Goal: Task Accomplishment & Management: Manage account settings

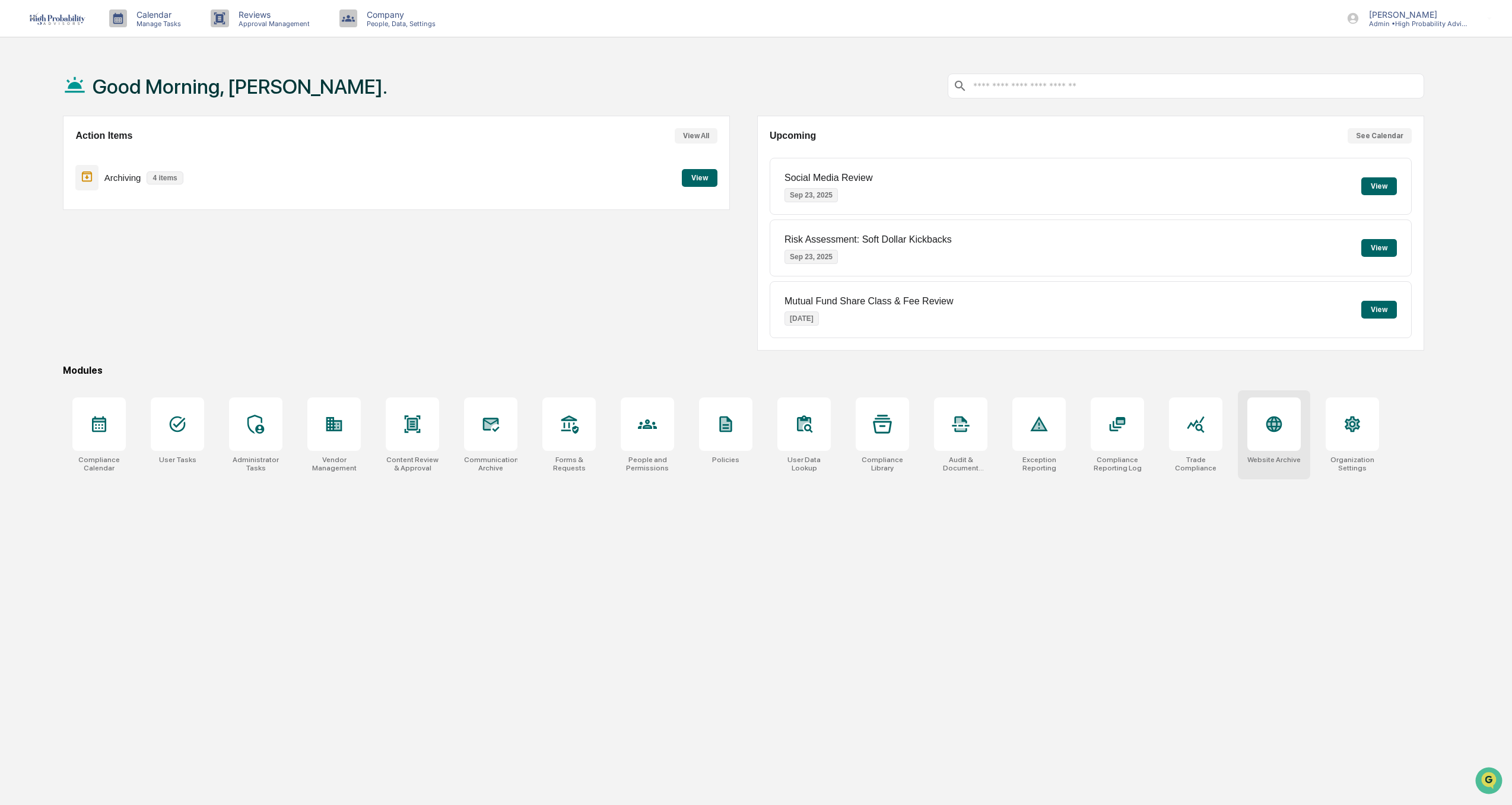
click at [1289, 428] on div at bounding box center [1274, 424] width 54 height 54
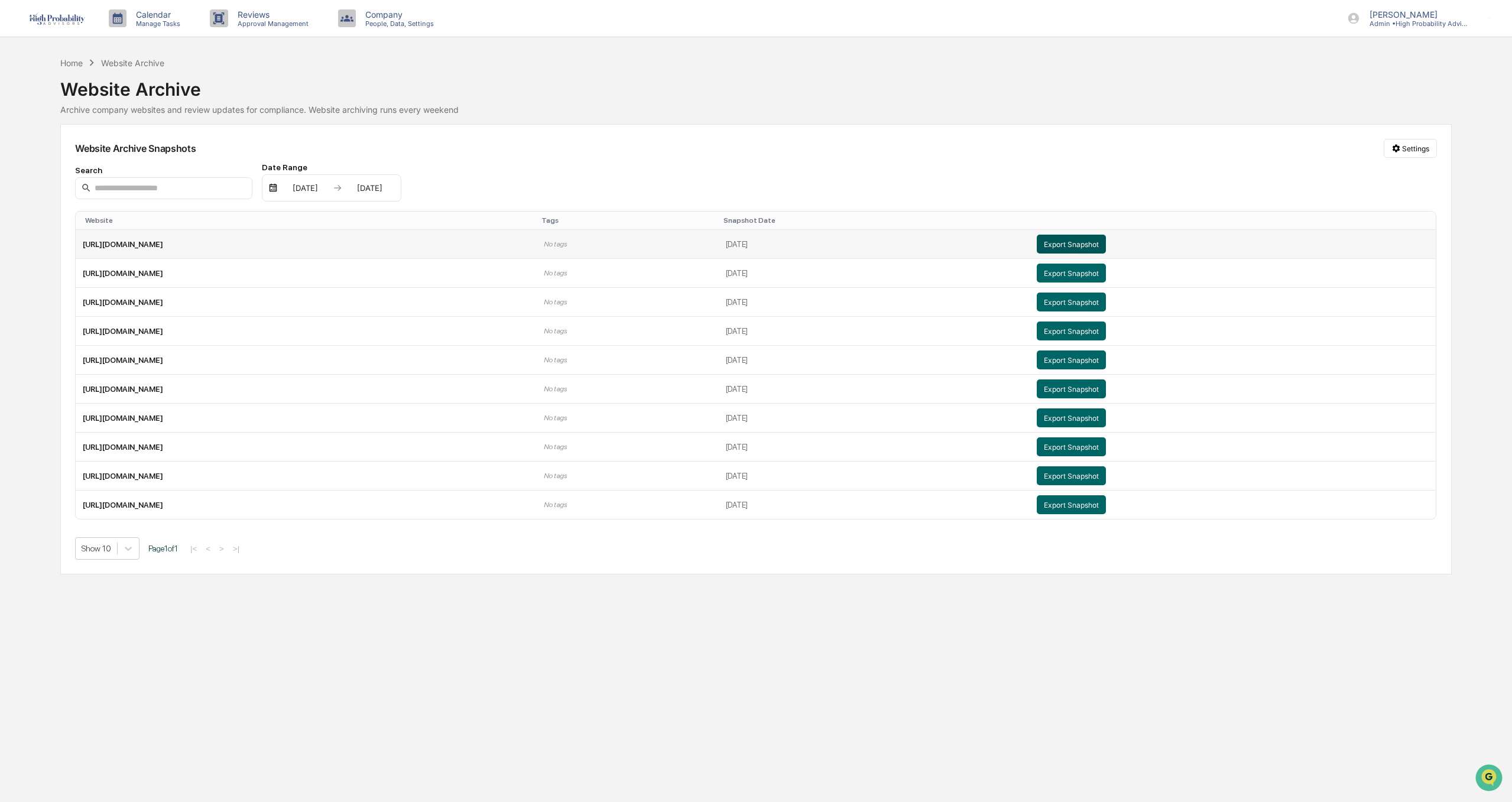
click at [1107, 242] on button "Export Snapshot" at bounding box center [1072, 244] width 69 height 19
click at [69, 62] on div "Home" at bounding box center [71, 63] width 23 height 10
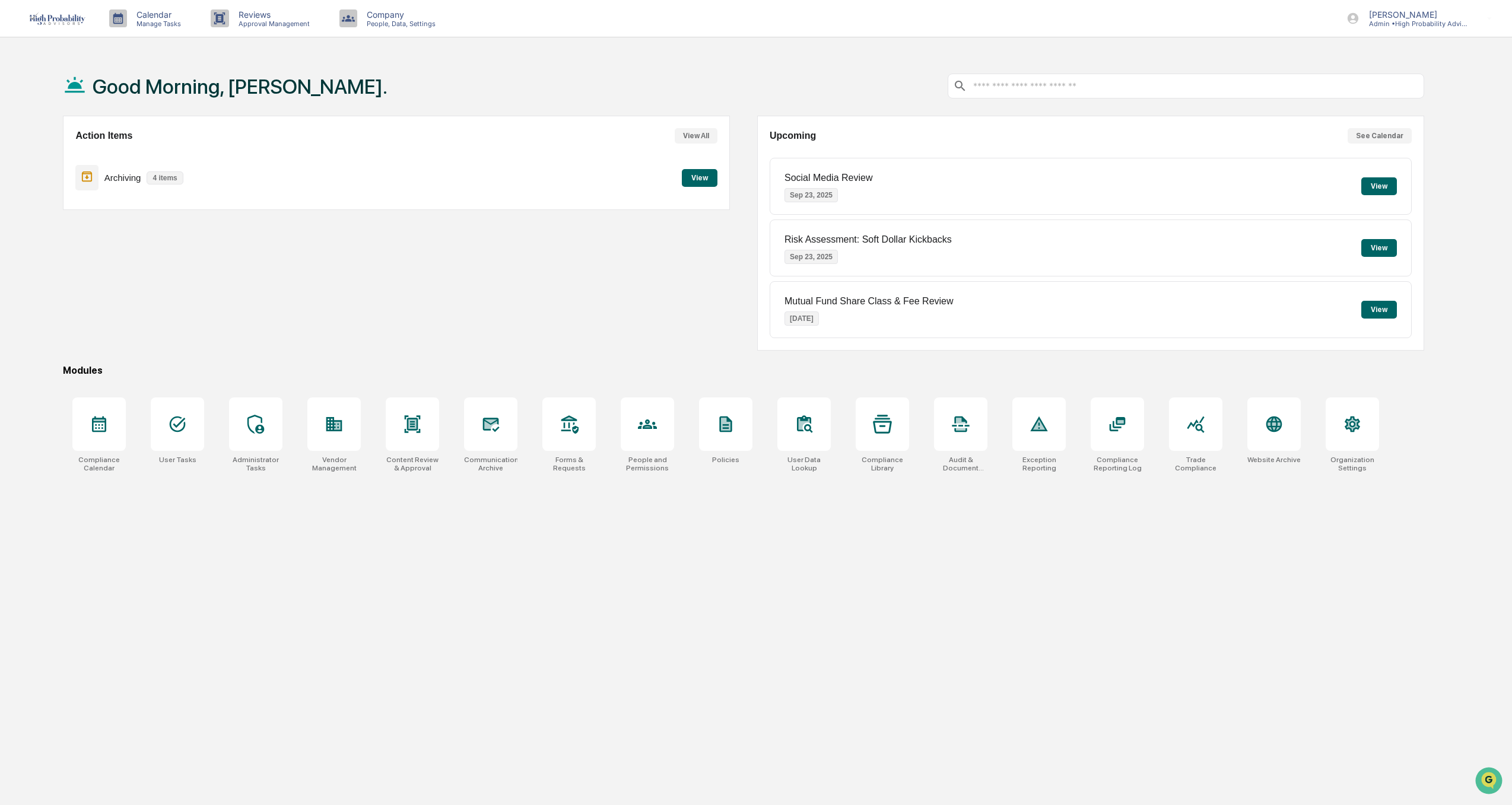
click at [703, 174] on button "View" at bounding box center [700, 178] width 36 height 18
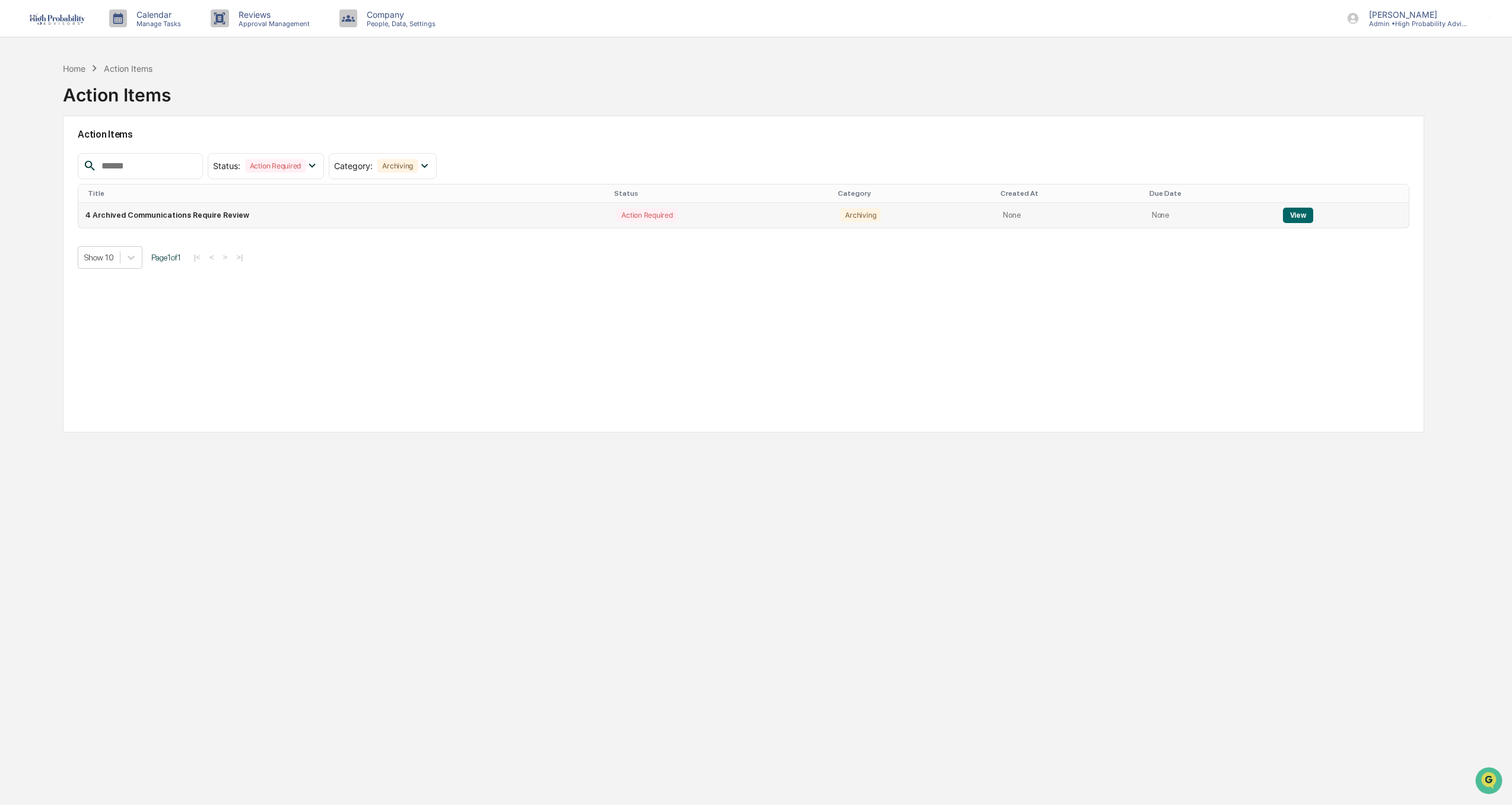
click at [1294, 214] on button "View" at bounding box center [1298, 215] width 30 height 15
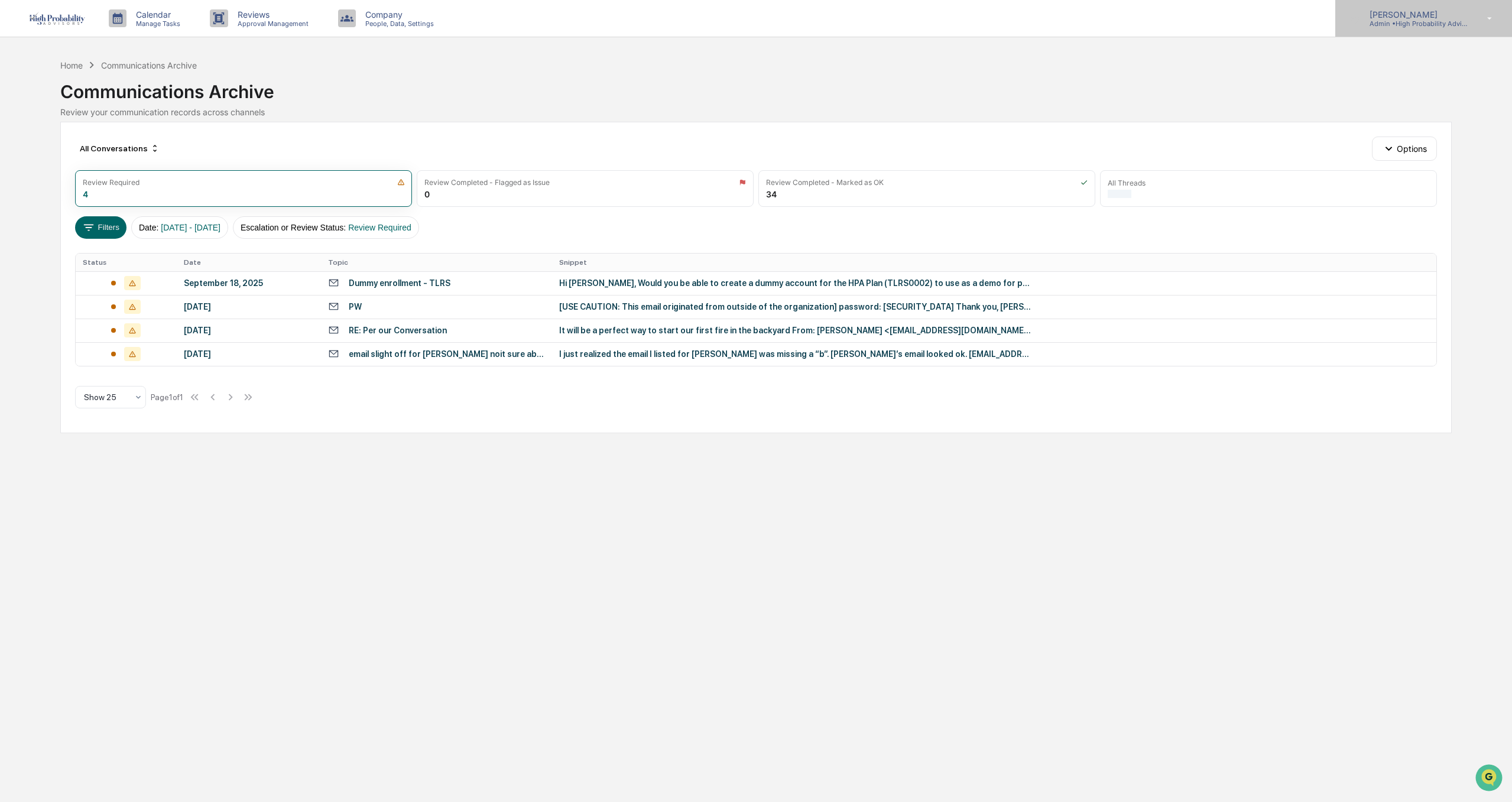
click at [1399, 13] on p "[PERSON_NAME]" at bounding box center [1414, 14] width 110 height 10
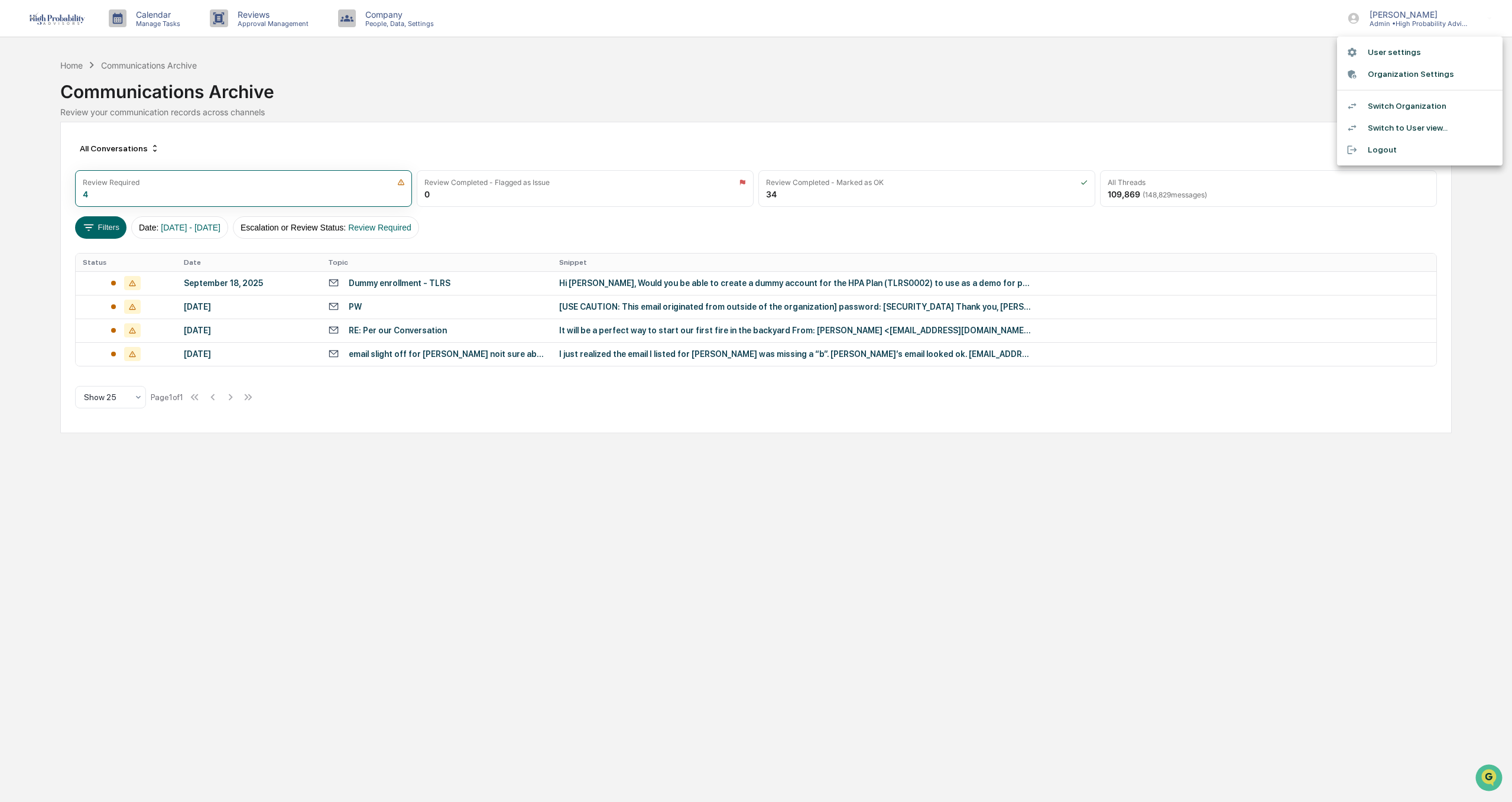
click at [1381, 55] on li "User settings" at bounding box center [1420, 52] width 165 height 22
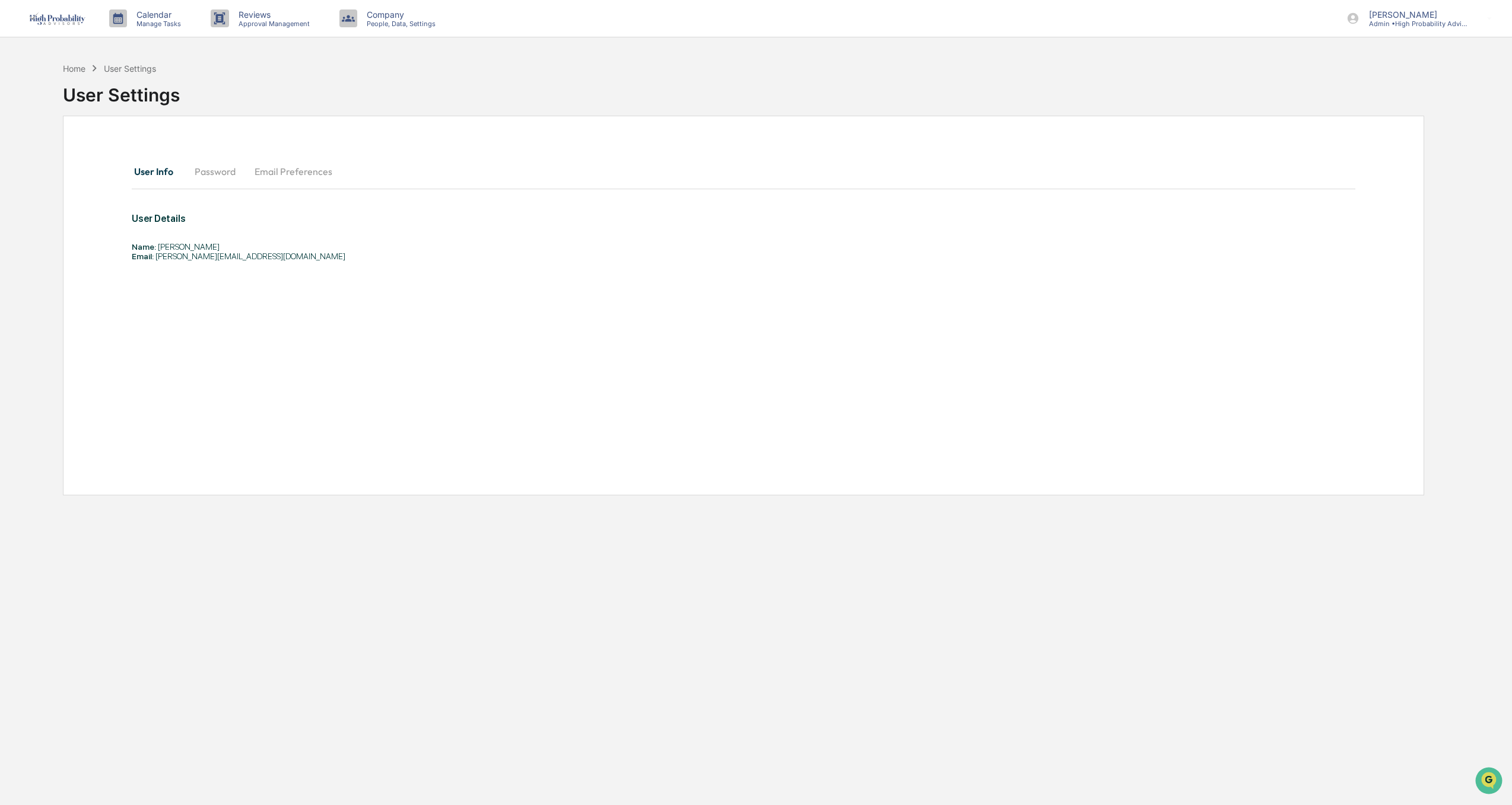
click at [210, 169] on button "Password" at bounding box center [216, 171] width 60 height 28
click at [274, 170] on button "Email Preferences" at bounding box center [293, 171] width 97 height 28
click at [163, 169] on button "User Info" at bounding box center [158, 171] width 54 height 28
click at [1407, 18] on p "[PERSON_NAME]" at bounding box center [1414, 14] width 110 height 10
click at [1399, 50] on li "User settings" at bounding box center [1425, 52] width 166 height 22
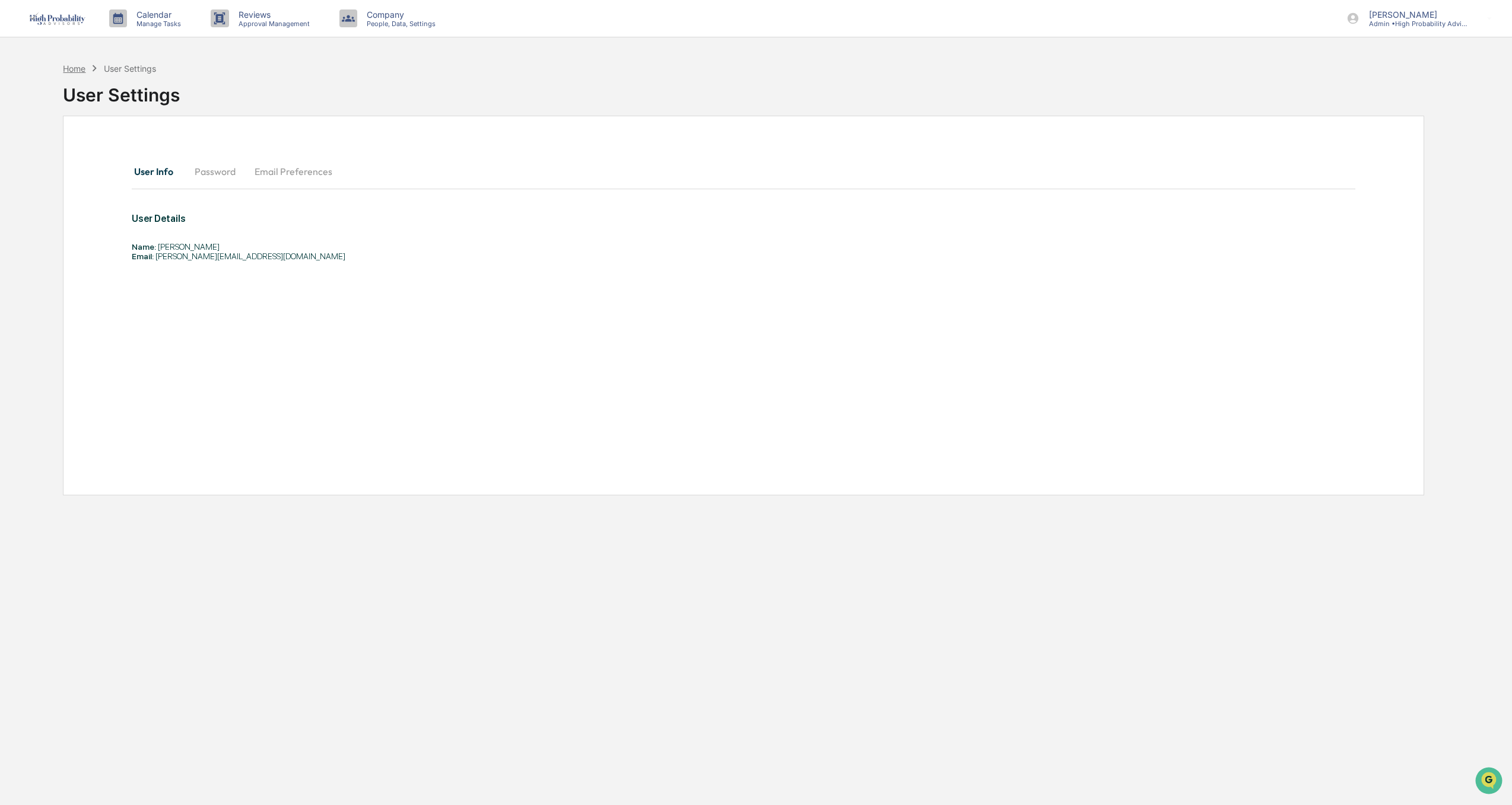
click at [65, 70] on div "Home" at bounding box center [74, 68] width 23 height 10
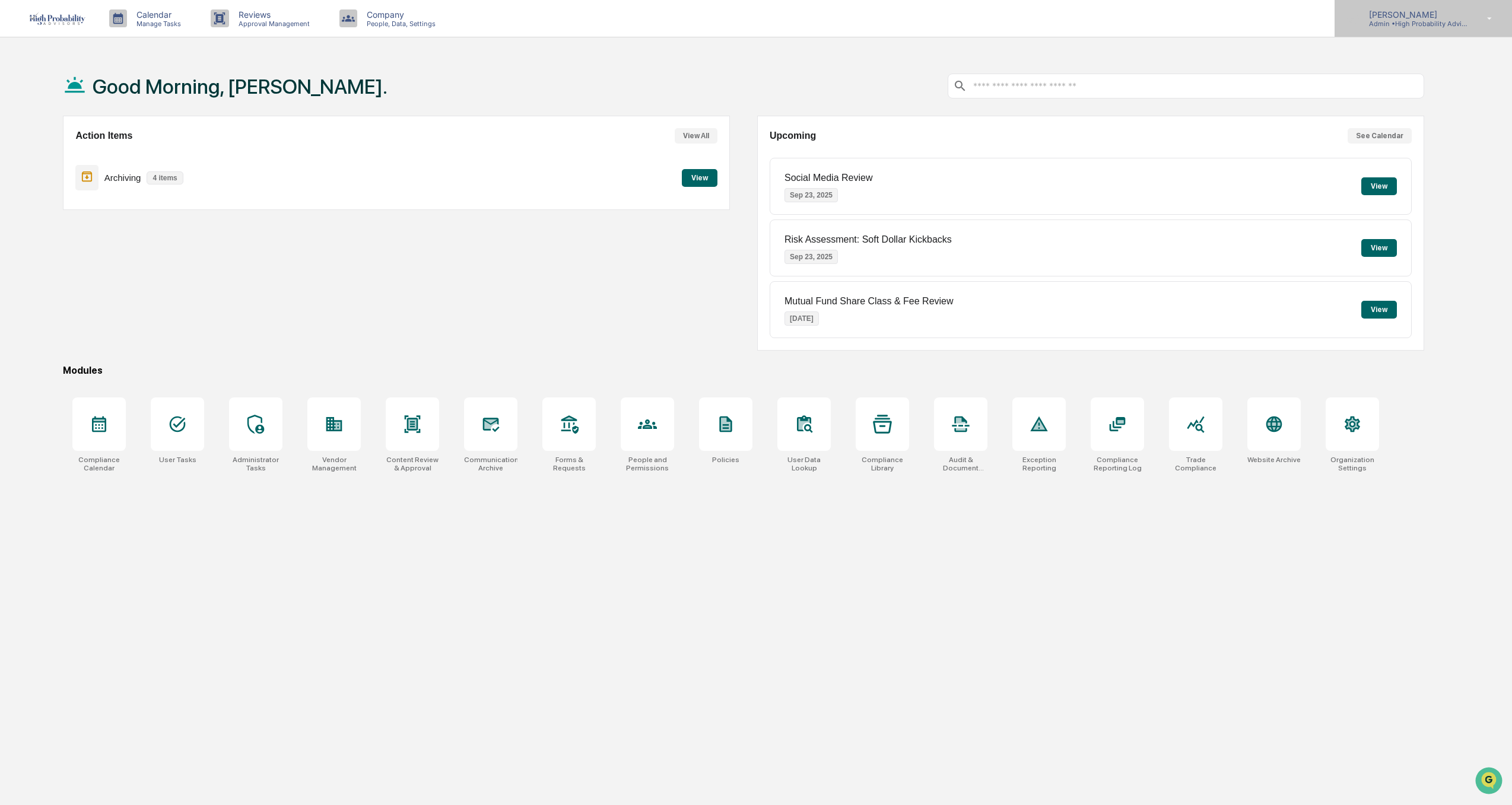
click at [1406, 20] on p "Admin • High Probability Advisors, LLC" at bounding box center [1414, 24] width 110 height 8
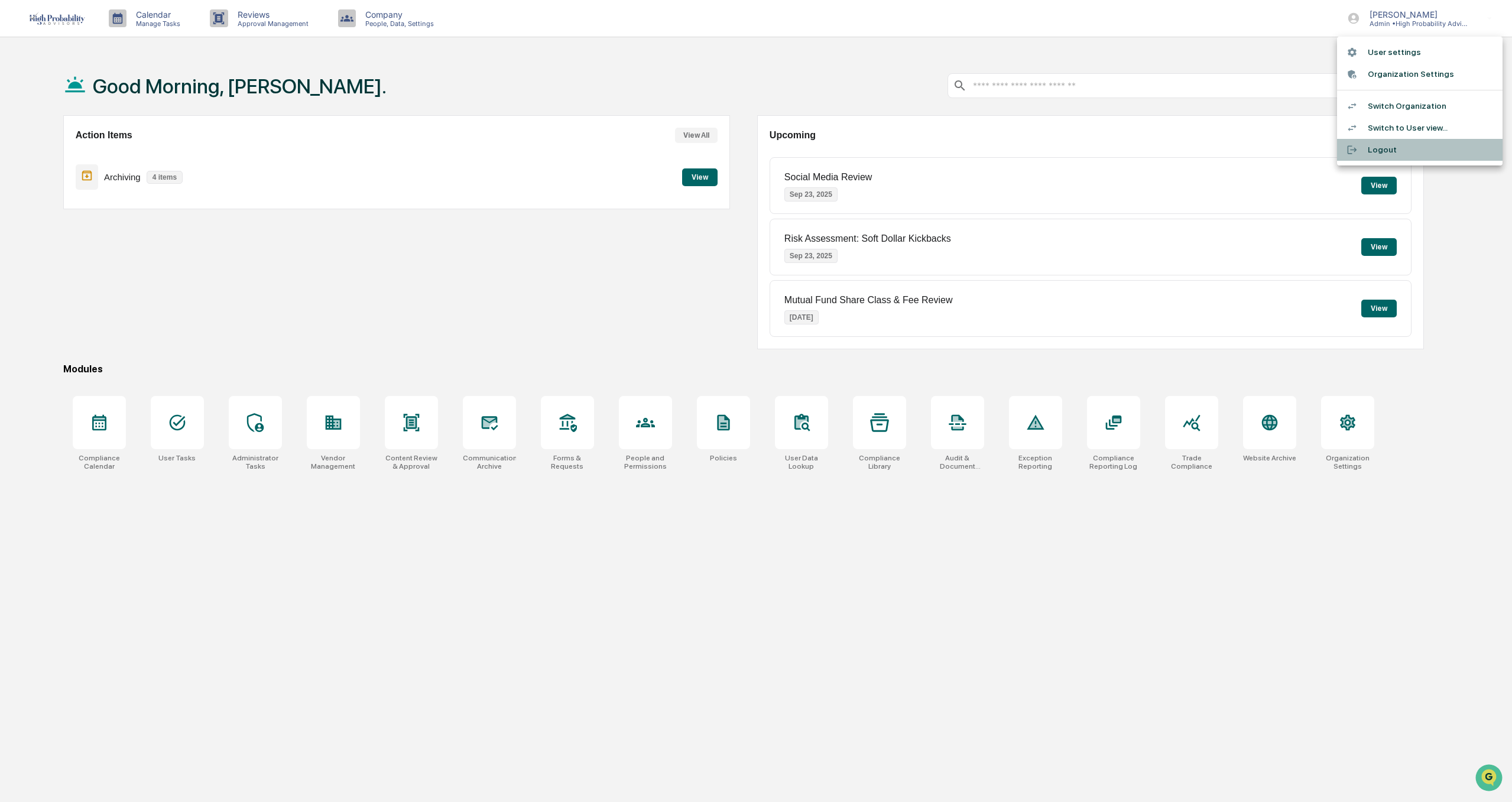
click at [1369, 154] on li "Logout" at bounding box center [1420, 149] width 165 height 22
